Goal: Transaction & Acquisition: Purchase product/service

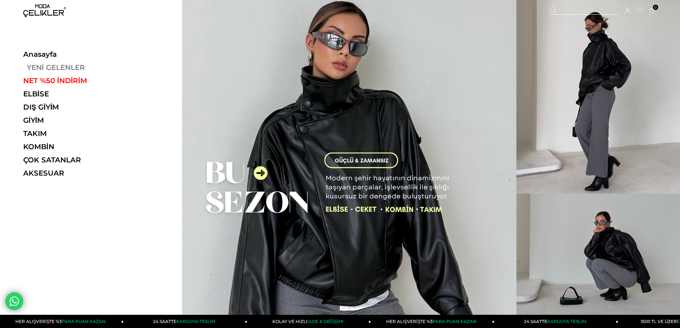
click at [57, 71] on link "YENİ GELENLER" at bounding box center [72, 67] width 98 height 9
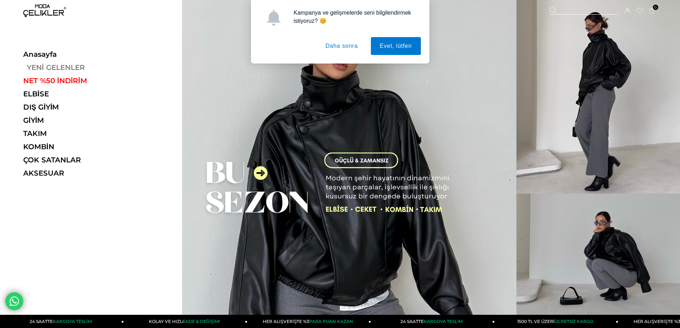
click at [45, 68] on link "YENİ GELENLER" at bounding box center [72, 67] width 98 height 9
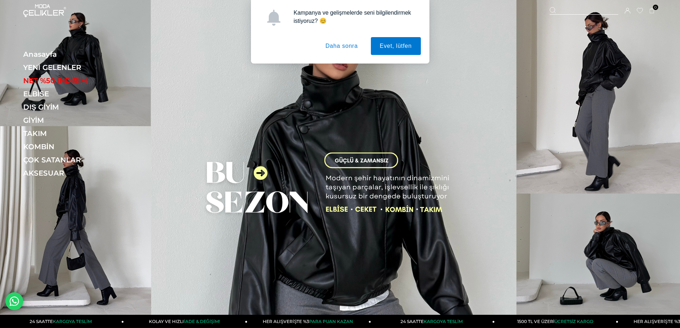
click at [350, 45] on button "Daha sonra" at bounding box center [342, 46] width 50 height 18
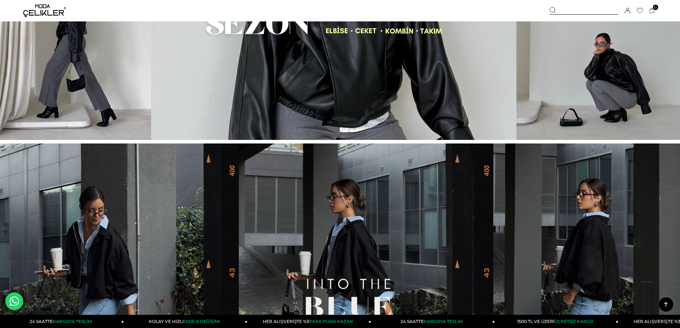
scroll to position [357, 0]
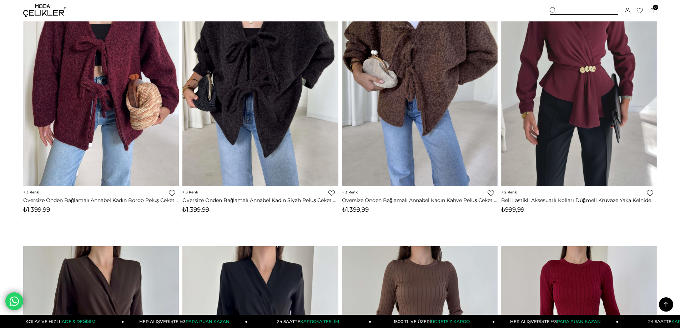
scroll to position [4603, 0]
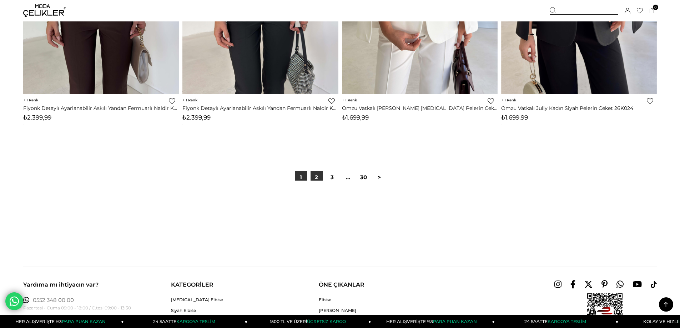
click at [313, 178] on link "2" at bounding box center [316, 177] width 12 height 12
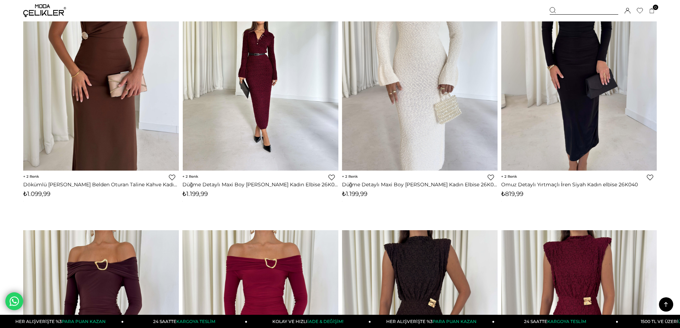
scroll to position [3568, 0]
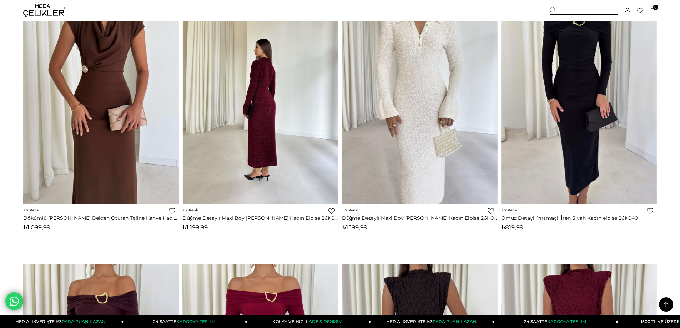
click at [271, 140] on div at bounding box center [182, 100] width 623 height 207
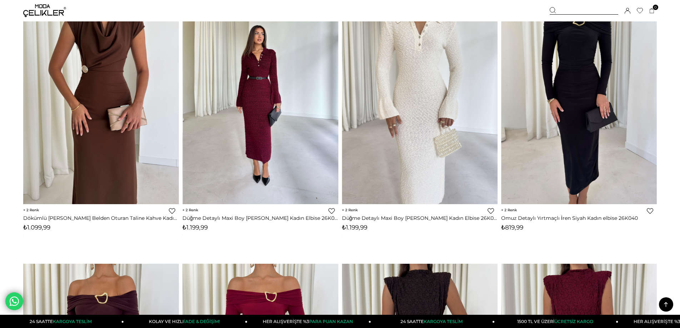
click at [258, 97] on img at bounding box center [261, 100] width 156 height 207
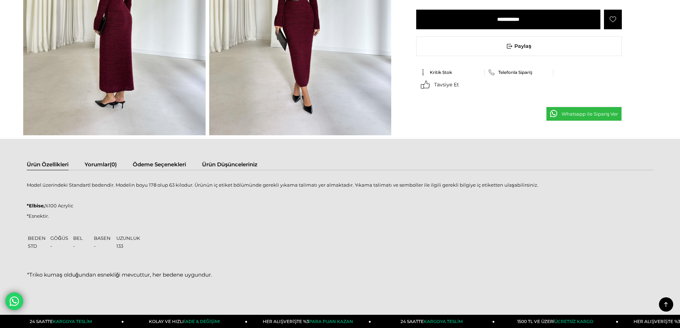
scroll to position [464, 0]
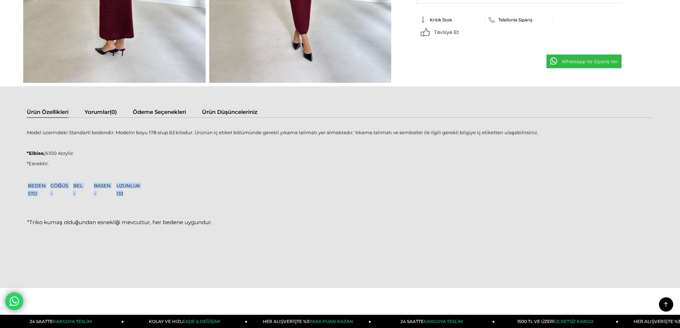
drag, startPoint x: 122, startPoint y: 190, endPoint x: 142, endPoint y: 191, distance: 19.6
click at [142, 191] on div "Model üzerindeki Standartl bedendir. Modelin boyu 178 olup 63 kilodur. Ürünün i…" at bounding box center [340, 188] width 626 height 117
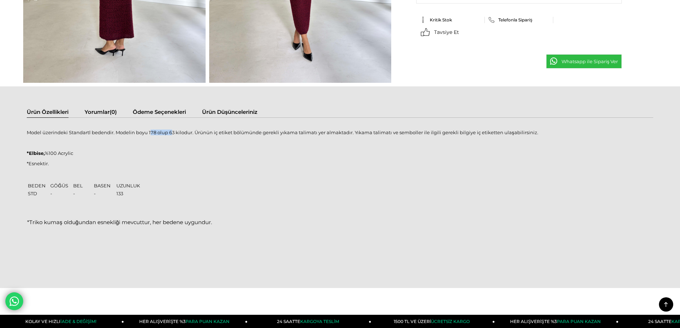
drag, startPoint x: 150, startPoint y: 134, endPoint x: 169, endPoint y: 132, distance: 19.0
click at [169, 132] on p "Model üzerindeki Standartl bedendir. Modelin boyu 178 olup 63 kilodur. Ürünün i…" at bounding box center [340, 133] width 626 height 6
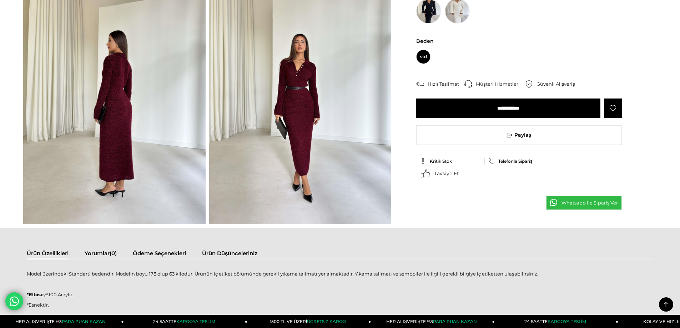
scroll to position [214, 0]
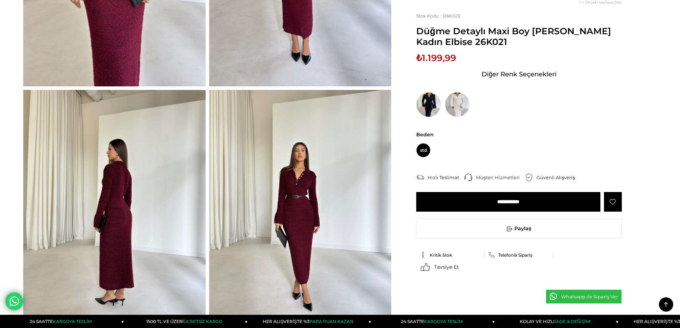
click at [135, 211] on img at bounding box center [114, 211] width 182 height 243
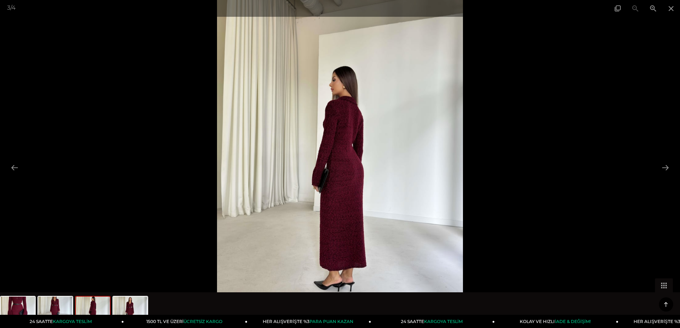
scroll to position [71, 0]
click at [666, 166] on button at bounding box center [665, 168] width 15 height 14
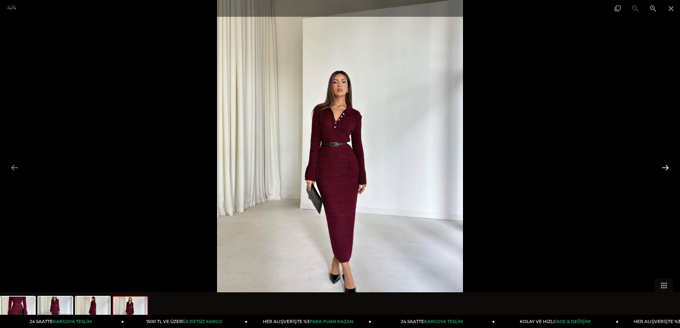
click at [666, 166] on button at bounding box center [665, 168] width 15 height 14
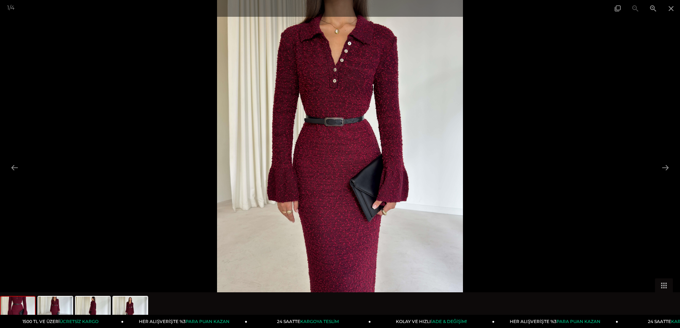
click at [374, 156] on img at bounding box center [340, 164] width 246 height 328
click at [338, 122] on img at bounding box center [340, 164] width 246 height 328
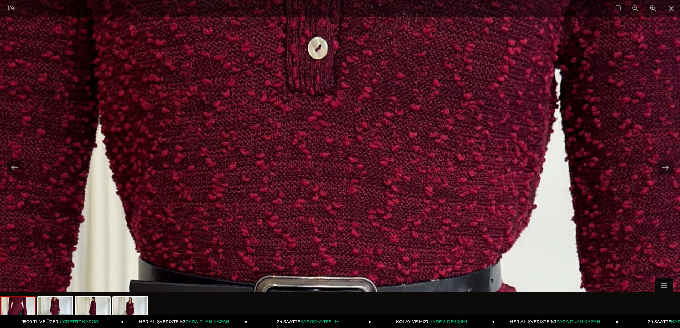
drag, startPoint x: 349, startPoint y: 99, endPoint x: 350, endPoint y: 280, distance: 181.3
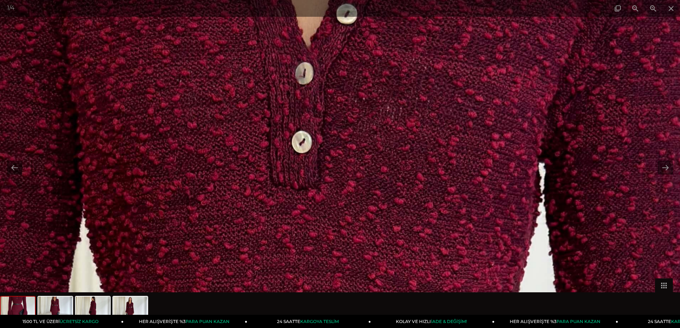
drag, startPoint x: 368, startPoint y: 143, endPoint x: 359, endPoint y: 180, distance: 38.3
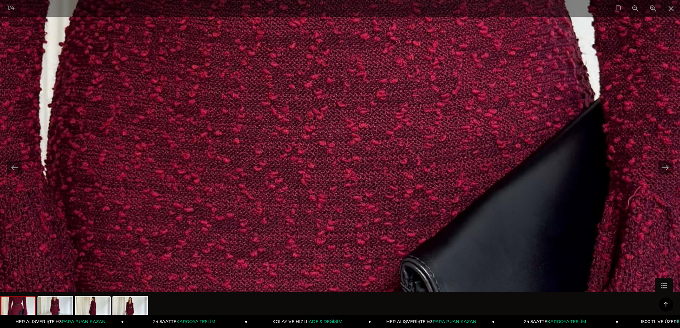
scroll to position [0, 0]
click at [371, 156] on img at bounding box center [339, 163] width 1529 height 2039
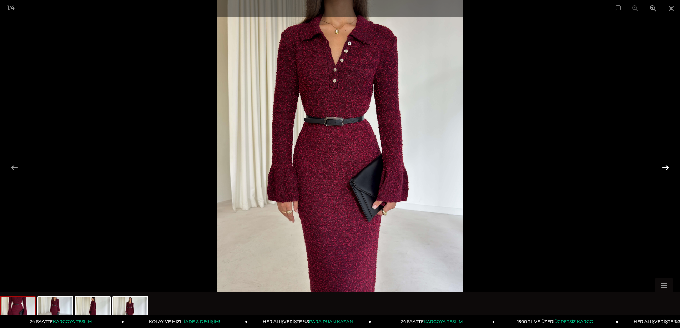
click at [665, 167] on button at bounding box center [665, 168] width 15 height 14
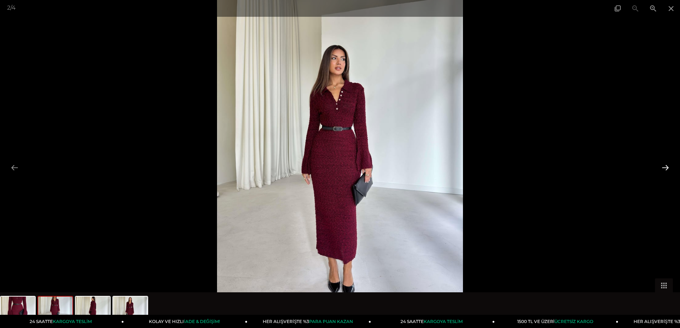
click at [665, 167] on button at bounding box center [665, 168] width 15 height 14
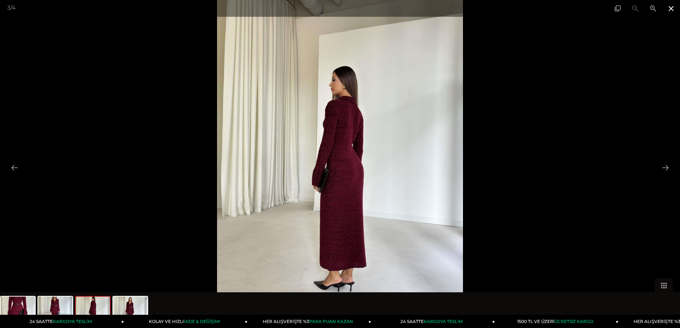
click at [671, 10] on span at bounding box center [671, 8] width 18 height 17
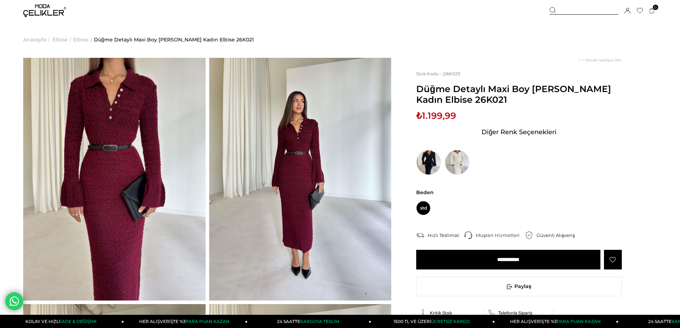
click at [38, 12] on img at bounding box center [44, 10] width 43 height 13
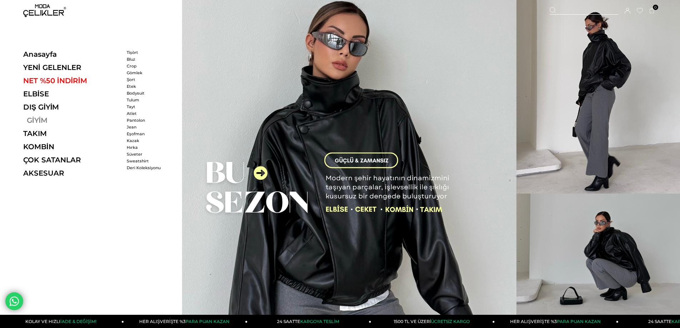
click at [41, 120] on link "GİYİM" at bounding box center [72, 120] width 98 height 9
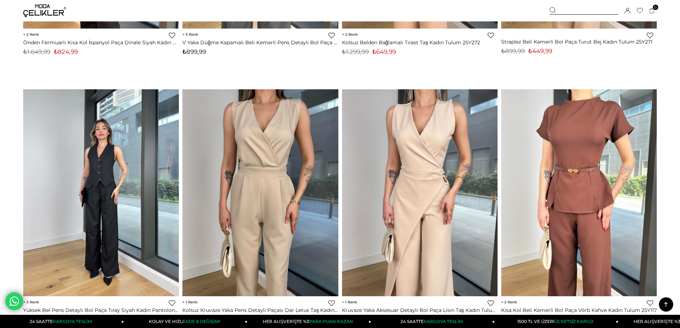
scroll to position [4461, 0]
